Goal: Task Accomplishment & Management: Use online tool/utility

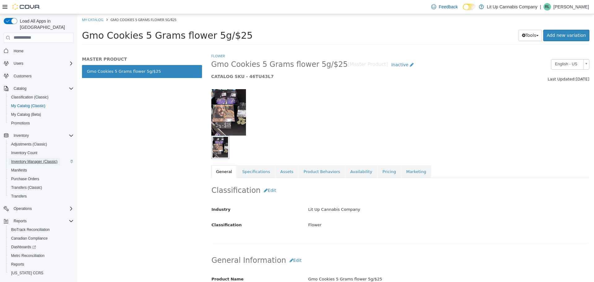
click at [24, 159] on span "Inventory Manager (Classic)" at bounding box center [34, 161] width 46 height 5
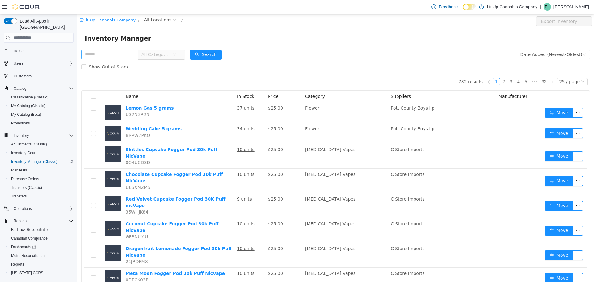
click at [112, 56] on input "text" at bounding box center [109, 54] width 57 height 10
type input "***"
click at [214, 55] on button "Search" at bounding box center [206, 55] width 32 height 10
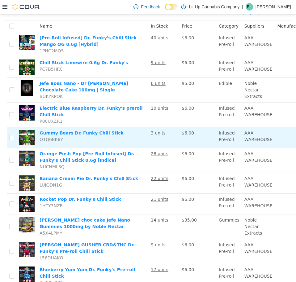
scroll to position [31, 0]
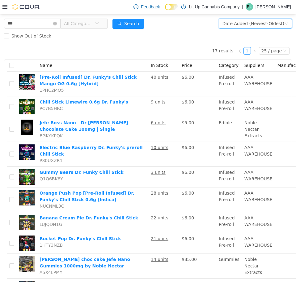
click at [240, 22] on div "Date Added (Newest-Oldest)" at bounding box center [254, 23] width 62 height 9
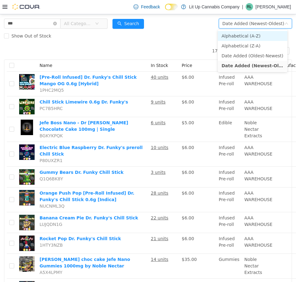
click at [244, 37] on li "Alphabetical (A-Z)" at bounding box center [253, 36] width 70 height 10
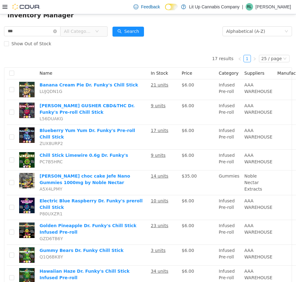
scroll to position [7, 0]
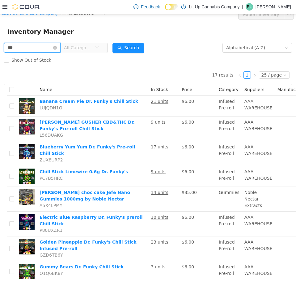
click at [21, 50] on input "***" at bounding box center [32, 47] width 57 height 10
type input "*********"
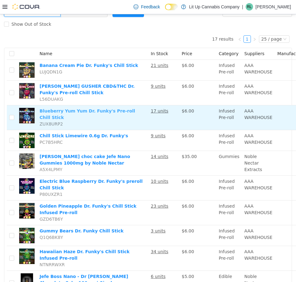
scroll to position [38, 0]
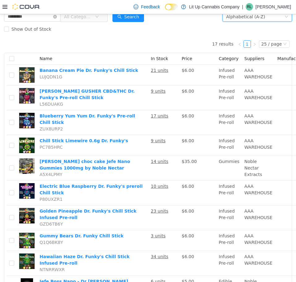
click at [260, 19] on div "Alphabetical (A-Z)" at bounding box center [256, 16] width 58 height 9
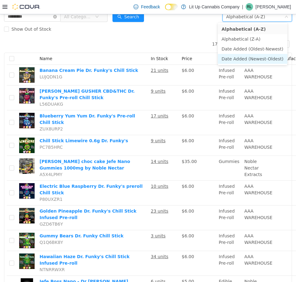
click at [246, 58] on li "Date Added (Newest-Oldest)" at bounding box center [253, 59] width 70 height 10
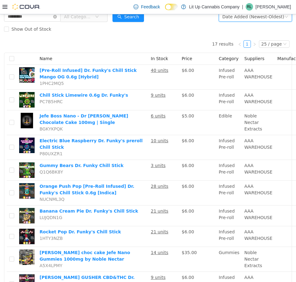
click at [250, 19] on div "Date Added (Newest-Oldest)" at bounding box center [254, 16] width 62 height 9
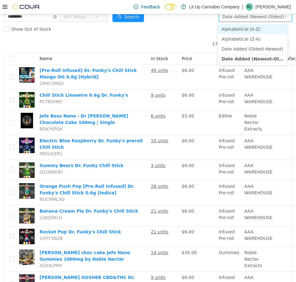
click at [250, 30] on li "Alphabetical (A-Z)" at bounding box center [253, 29] width 70 height 10
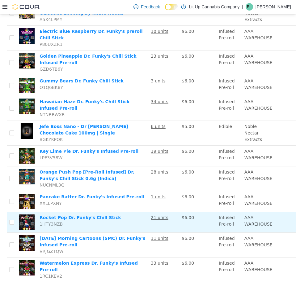
scroll to position [162, 0]
